Goal: Task Accomplishment & Management: Complete application form

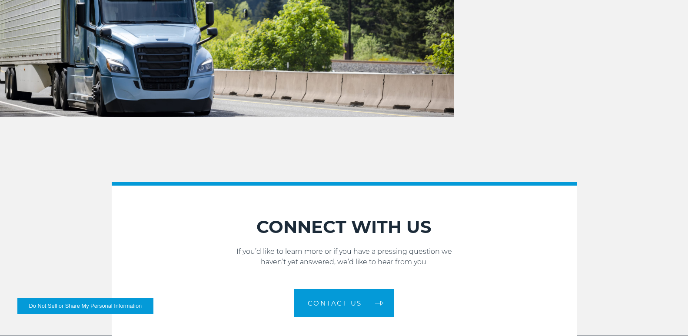
scroll to position [913, 0]
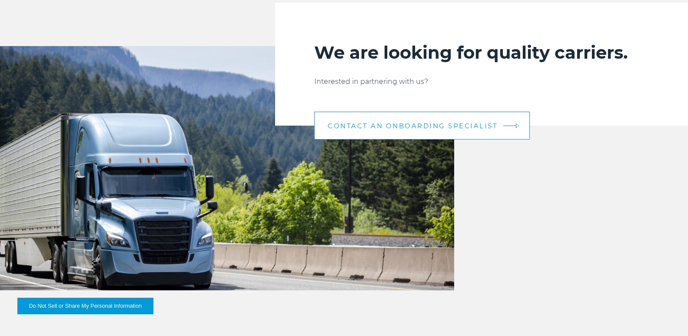
click at [382, 129] on span "CONTACT AN ONBOARDING SPECIALIST" at bounding box center [413, 126] width 170 height 7
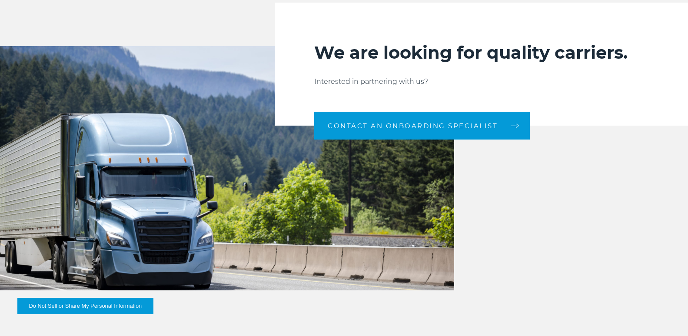
click at [360, 151] on img at bounding box center [227, 168] width 454 height 244
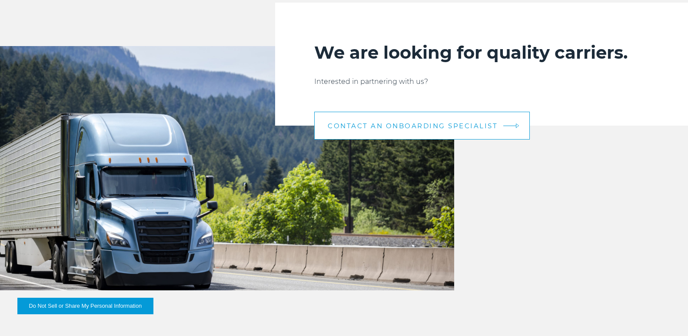
click at [368, 140] on link "CONTACT AN ONBOARDING SPECIALIST" at bounding box center [422, 126] width 216 height 28
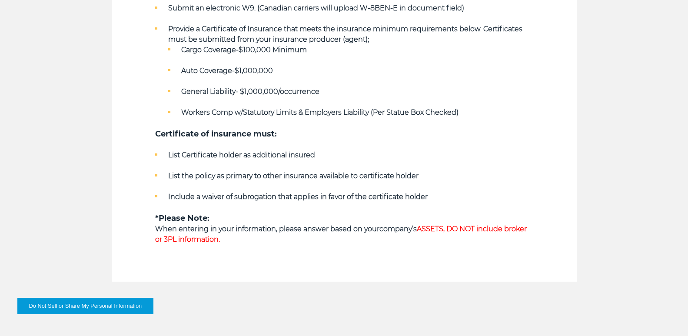
scroll to position [565, 0]
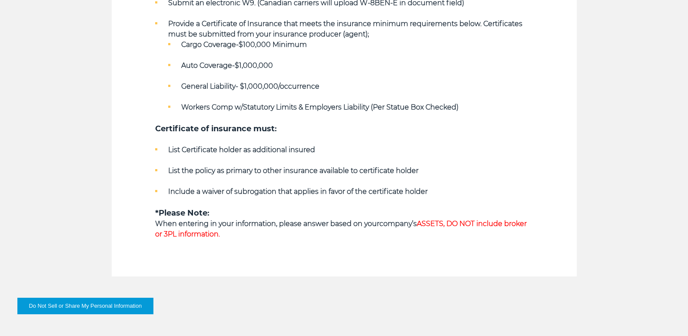
click at [429, 219] on span "ASSETS, DO NOT include broker or 3PL information." at bounding box center [341, 228] width 372 height 19
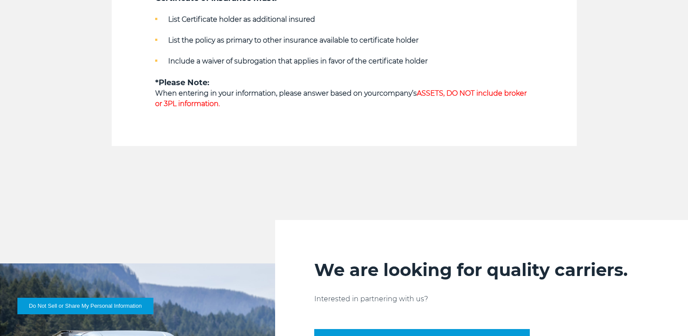
click at [229, 129] on div "Key Qualifying Requirements Along with Active Common and/or Contract Authority …" at bounding box center [344, 34] width 688 height 946
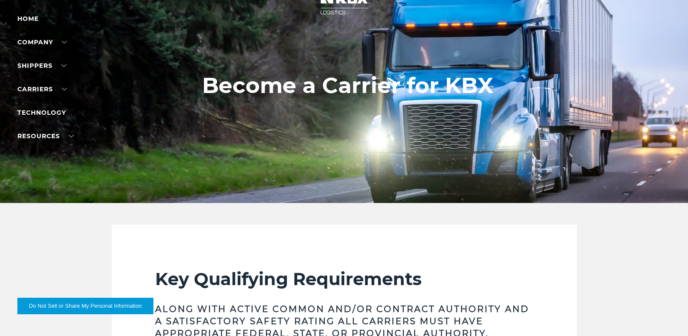
scroll to position [0, 0]
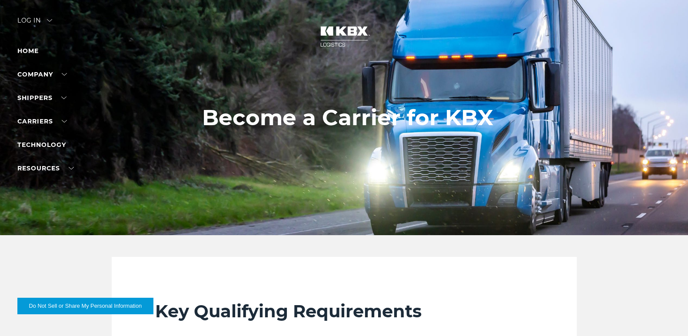
click at [329, 47] on img at bounding box center [344, 36] width 65 height 38
click at [336, 30] on img at bounding box center [344, 36] width 65 height 38
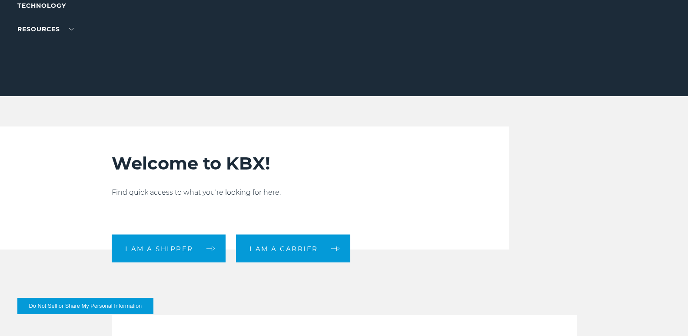
scroll to position [174, 0]
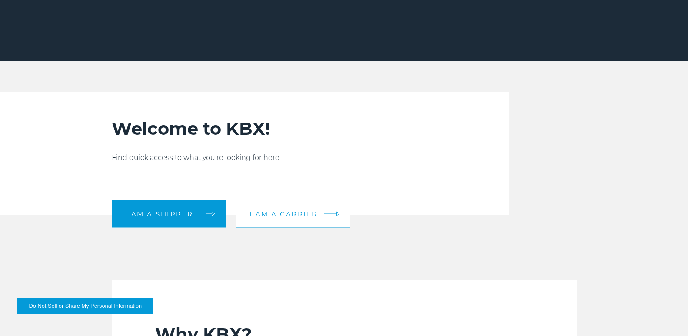
click at [261, 213] on link "I am a carrier" at bounding box center [293, 214] width 114 height 28
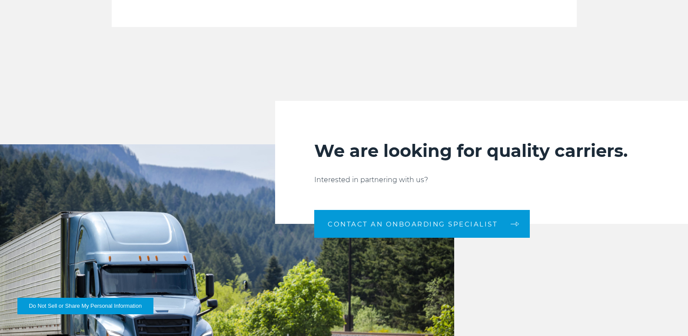
scroll to position [913, 0]
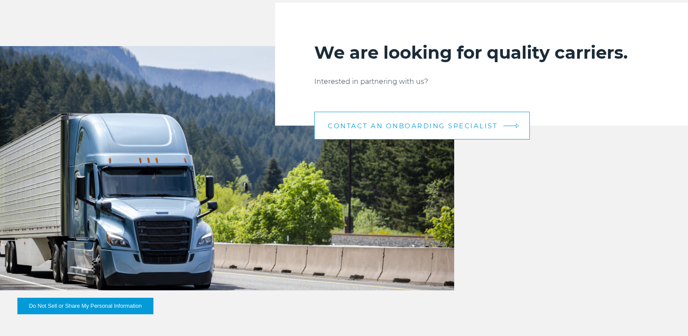
click at [448, 131] on link "CONTACT AN ONBOARDING SPECIALIST" at bounding box center [422, 126] width 216 height 28
click at [395, 140] on link "CONTACT AN ONBOARDING SPECIALIST" at bounding box center [422, 126] width 216 height 28
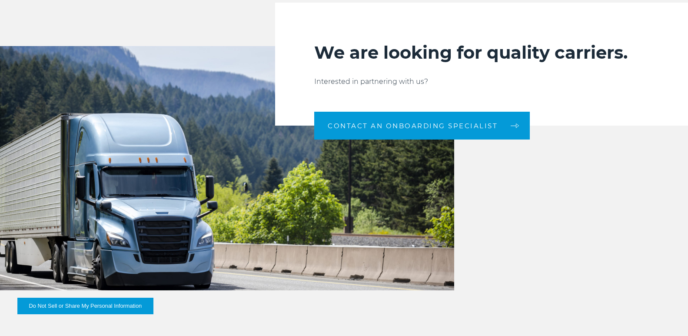
click at [108, 303] on button "Do Not Sell or Share My Personal Information" at bounding box center [85, 306] width 136 height 17
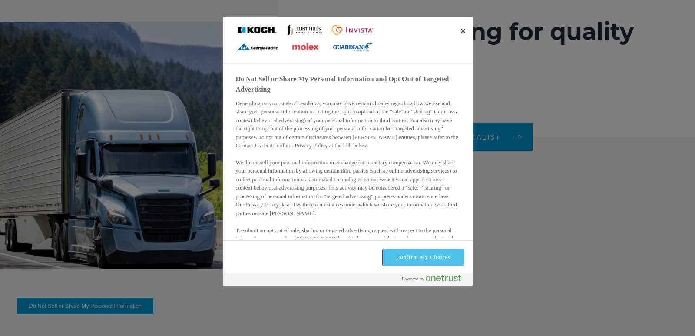
click at [405, 251] on button "Confirm My Choices" at bounding box center [423, 257] width 81 height 17
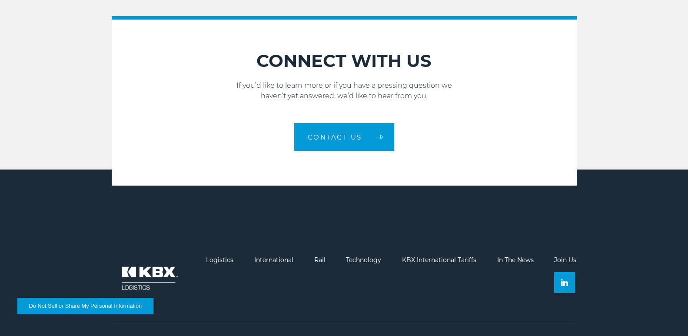
scroll to position [1258, 0]
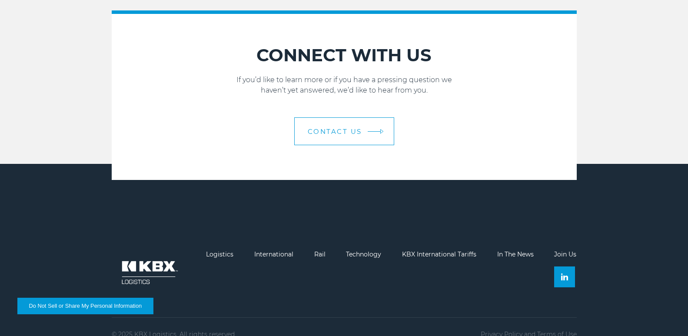
click at [332, 128] on span "Contact Us" at bounding box center [335, 131] width 54 height 7
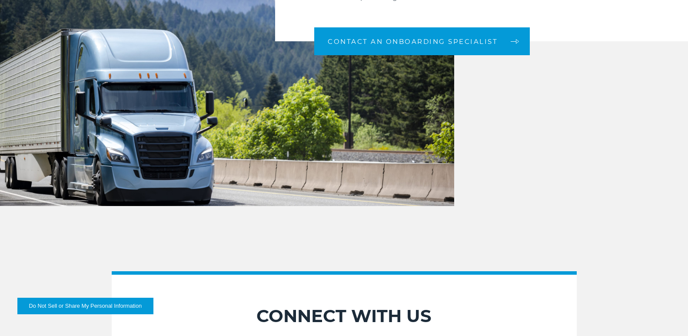
scroll to position [1141, 0]
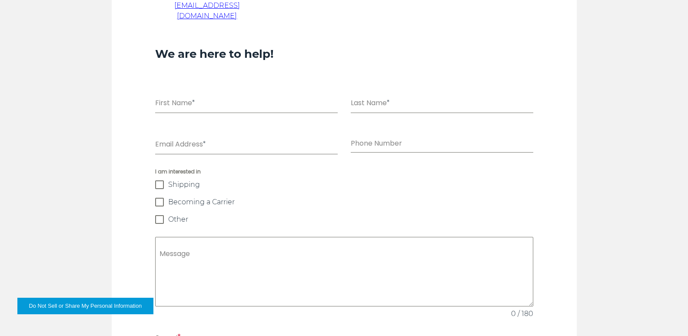
scroll to position [609, 0]
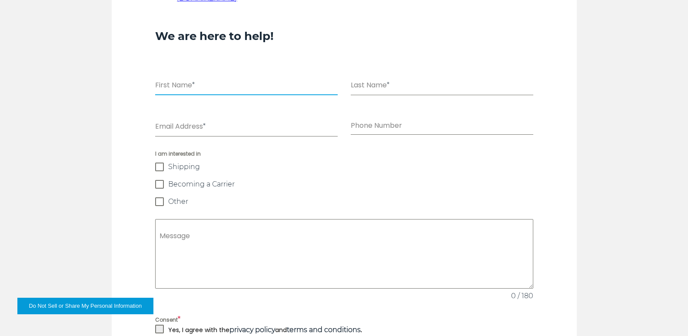
click at [180, 77] on input "First Name *" at bounding box center [246, 86] width 183 height 18
type input "*******"
type input "****"
type input "**********"
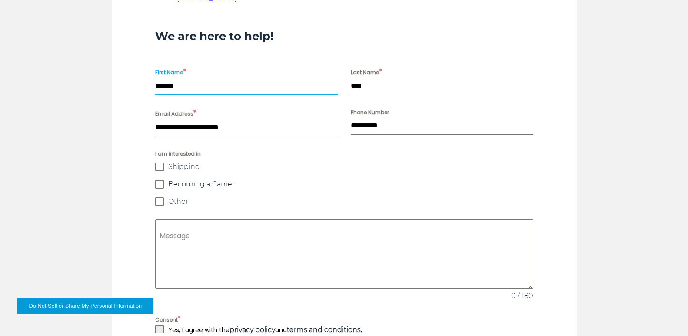
click at [155, 180] on span at bounding box center [159, 184] width 9 height 9
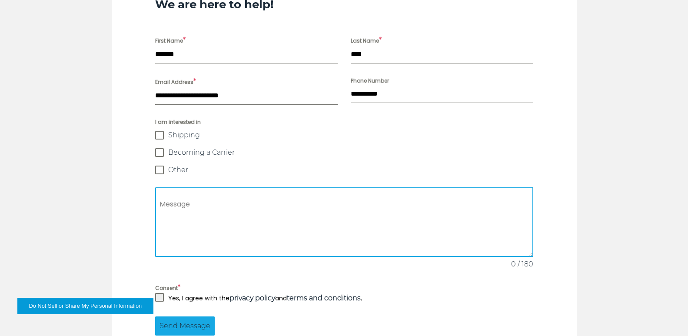
scroll to position [695, 0]
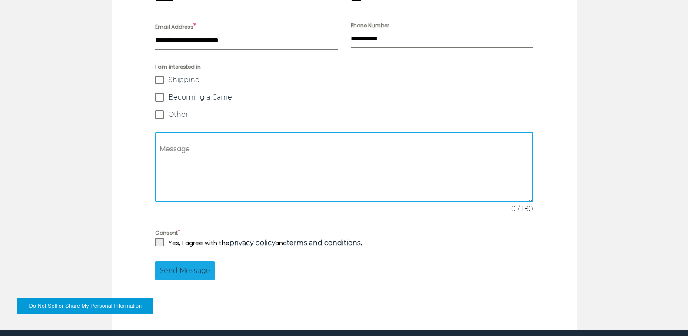
click at [169, 132] on textarea "Message" at bounding box center [344, 167] width 378 height 70
click at [155, 238] on span at bounding box center [159, 242] width 9 height 9
click at [229, 136] on textarea "Message" at bounding box center [344, 167] width 378 height 70
paste textarea "**********"
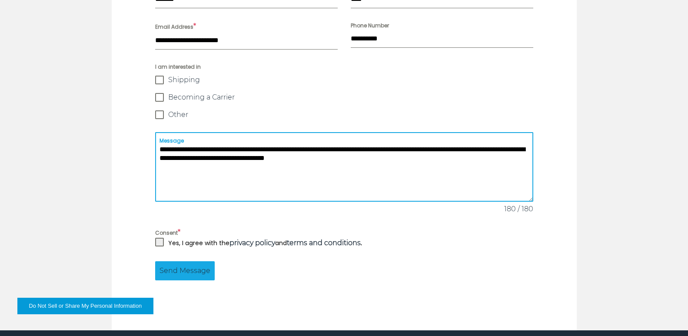
click at [215, 132] on textarea "**********" at bounding box center [344, 167] width 378 height 70
click at [214, 132] on textarea "**********" at bounding box center [344, 167] width 378 height 70
paste textarea
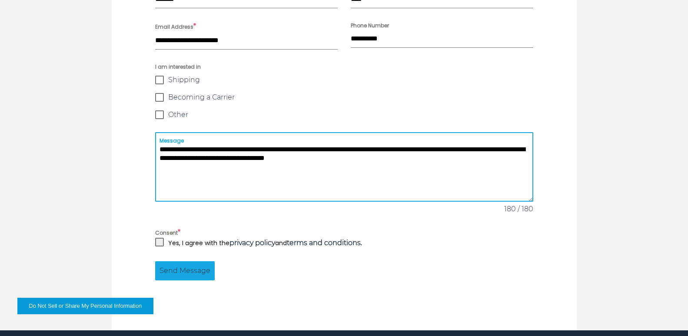
click at [283, 132] on textarea "**********" at bounding box center [344, 167] width 378 height 70
click at [288, 132] on textarea "**********" at bounding box center [344, 167] width 378 height 70
type textarea "**********"
click at [160, 266] on span "Send Message" at bounding box center [185, 271] width 51 height 10
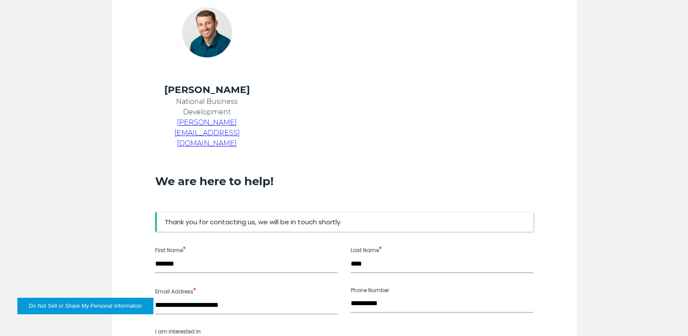
scroll to position [448, 0]
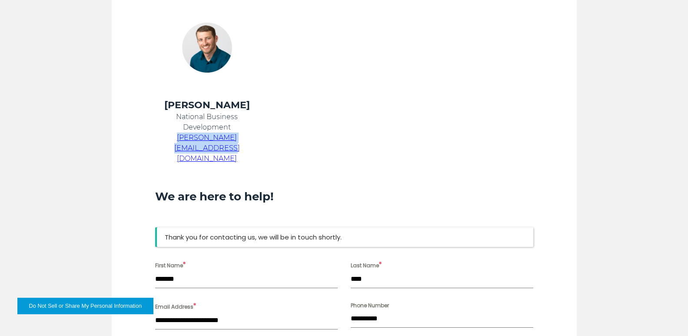
drag, startPoint x: 244, startPoint y: 127, endPoint x: 135, endPoint y: 127, distance: 109.1
click at [155, 133] on p "chris.kein@kbxlogistics.com" at bounding box center [207, 148] width 104 height 31
copy span "[PERSON_NAME][EMAIL_ADDRESS][DOMAIN_NAME]"
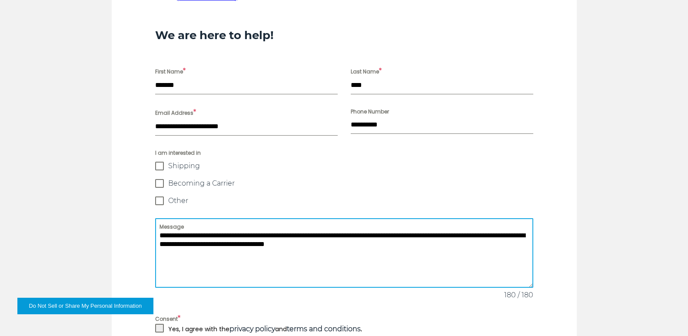
scroll to position [413, 0]
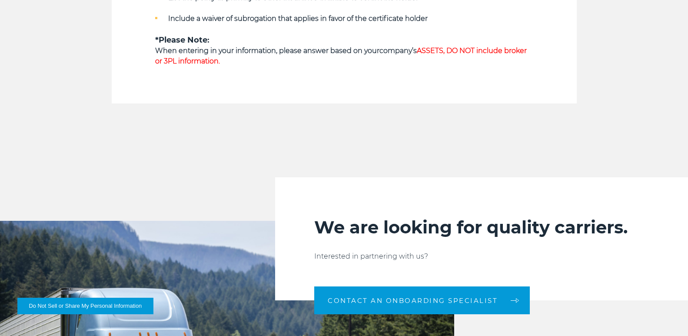
scroll to position [780, 0]
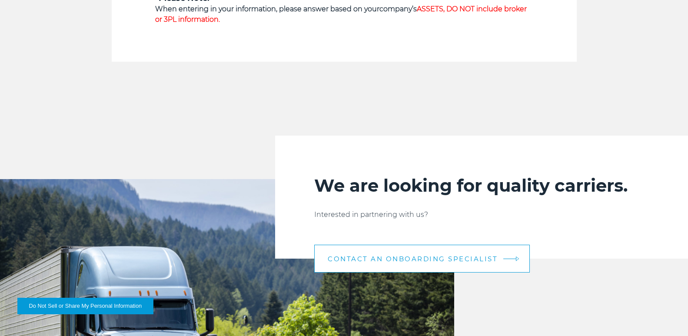
click at [402, 273] on link "CONTACT AN ONBOARDING SPECIALIST" at bounding box center [422, 259] width 216 height 28
click at [509, 268] on link "CONTACT AN ONBOARDING SPECIALIST" at bounding box center [422, 259] width 216 height 28
click at [458, 262] on span "CONTACT AN ONBOARDING SPECIALIST" at bounding box center [413, 259] width 170 height 7
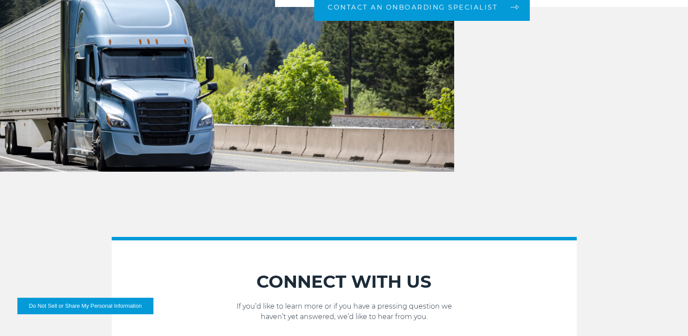
scroll to position [1127, 0]
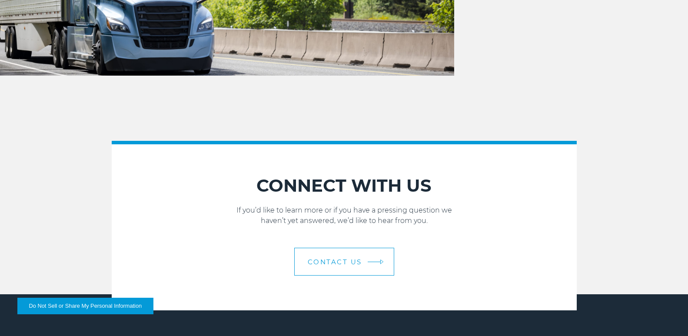
click at [338, 259] on span "Contact Us" at bounding box center [335, 262] width 54 height 7
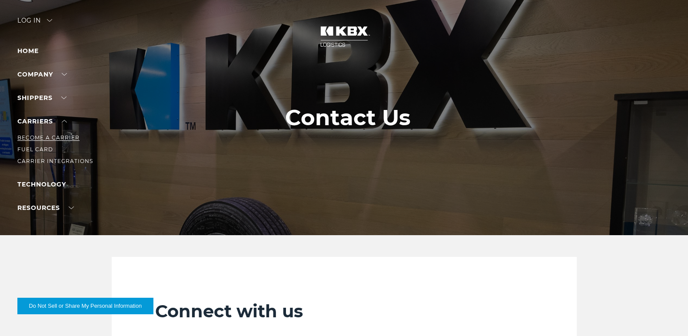
click at [42, 141] on link "Become a Carrier" at bounding box center [48, 137] width 62 height 7
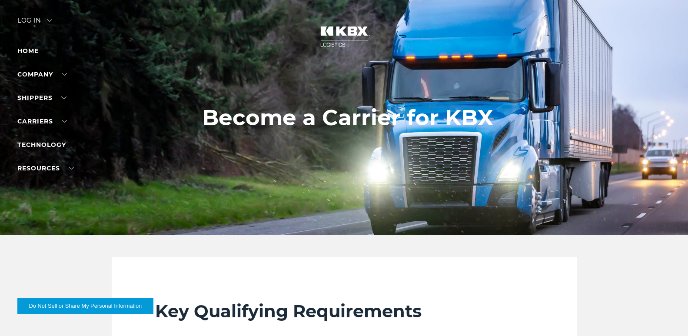
click at [325, 120] on h1 "Become a Carrier for KBX" at bounding box center [347, 117] width 291 height 25
click at [326, 166] on div at bounding box center [347, 117] width 695 height 235
drag, startPoint x: 335, startPoint y: 53, endPoint x: 327, endPoint y: 78, distance: 26.4
click at [335, 53] on img at bounding box center [344, 36] width 65 height 38
click at [320, 109] on h1 "Become a Carrier for KBX" at bounding box center [347, 117] width 291 height 25
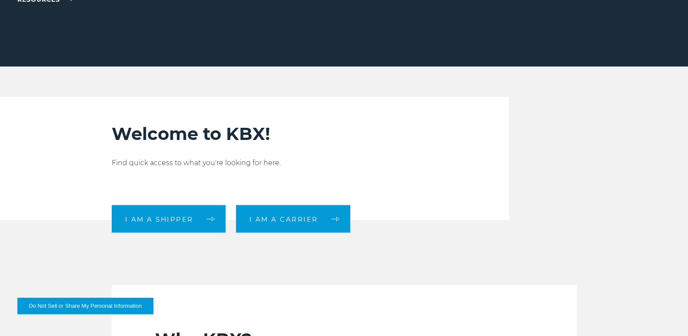
scroll to position [174, 0]
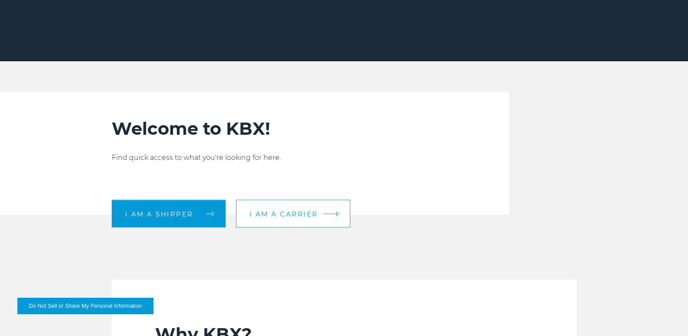
click at [250, 216] on link "I am a carrier" at bounding box center [293, 214] width 114 height 28
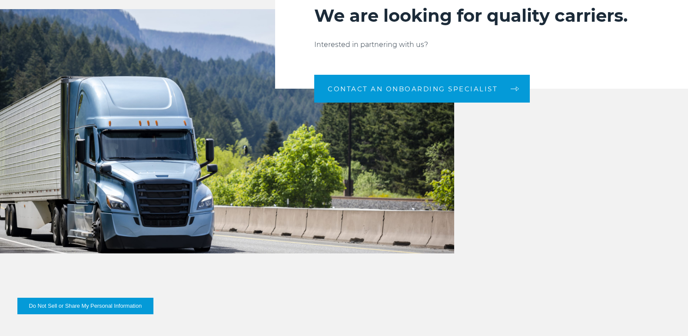
scroll to position [956, 0]
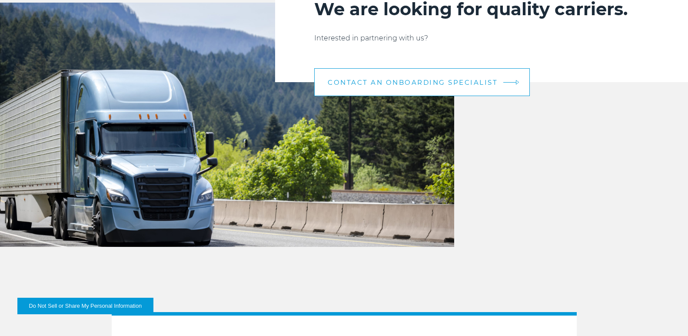
click at [370, 87] on link "CONTACT AN ONBOARDING SPECIALIST" at bounding box center [422, 82] width 216 height 28
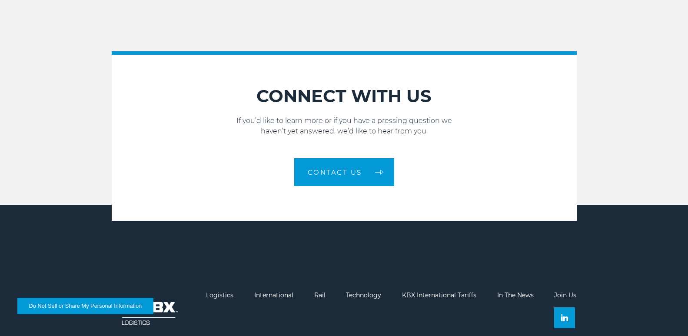
scroll to position [1258, 0]
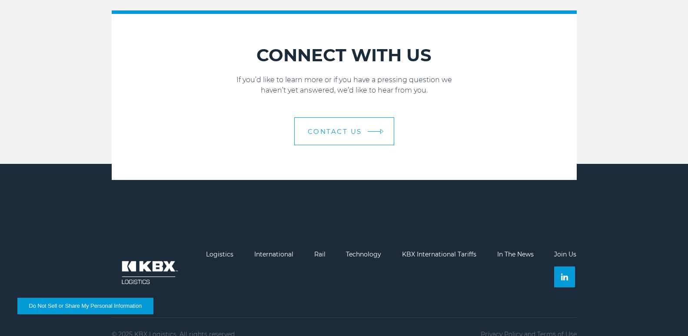
click at [336, 128] on span "Contact Us" at bounding box center [335, 131] width 54 height 7
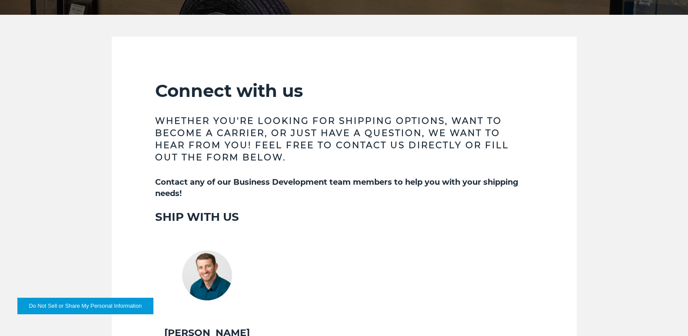
scroll to position [348, 0]
